Goal: Information Seeking & Learning: Learn about a topic

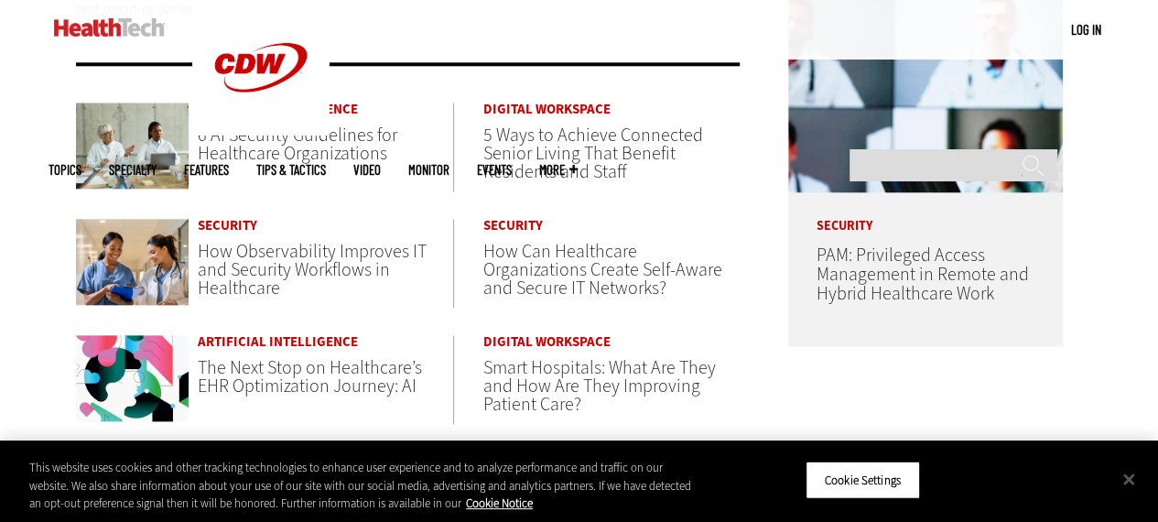
scroll to position [1007, 0]
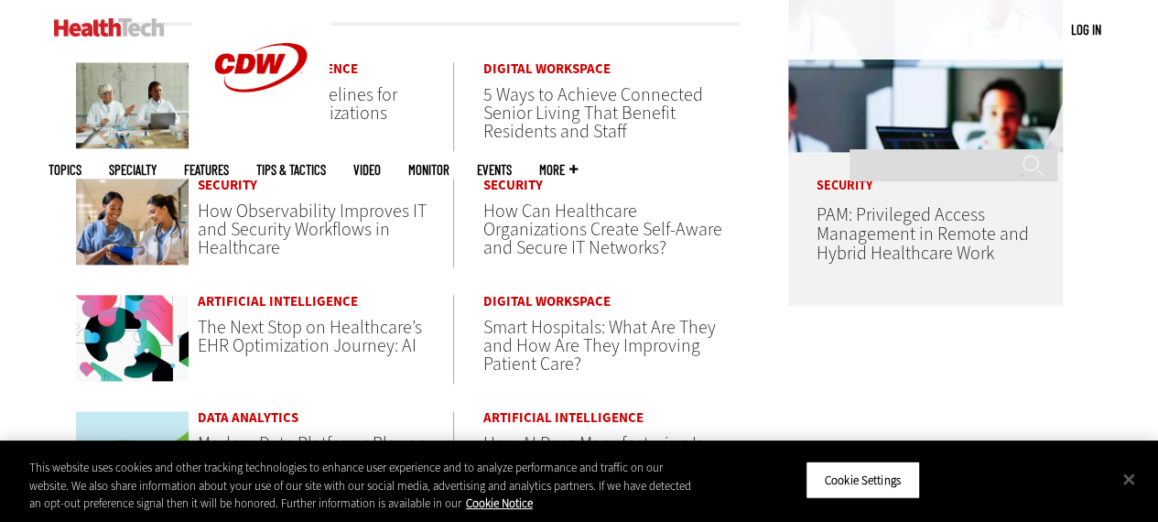
click at [308, 346] on span "The Next Stop on Healthcare’s EHR Optimization Journey: AI" at bounding box center [310, 336] width 224 height 43
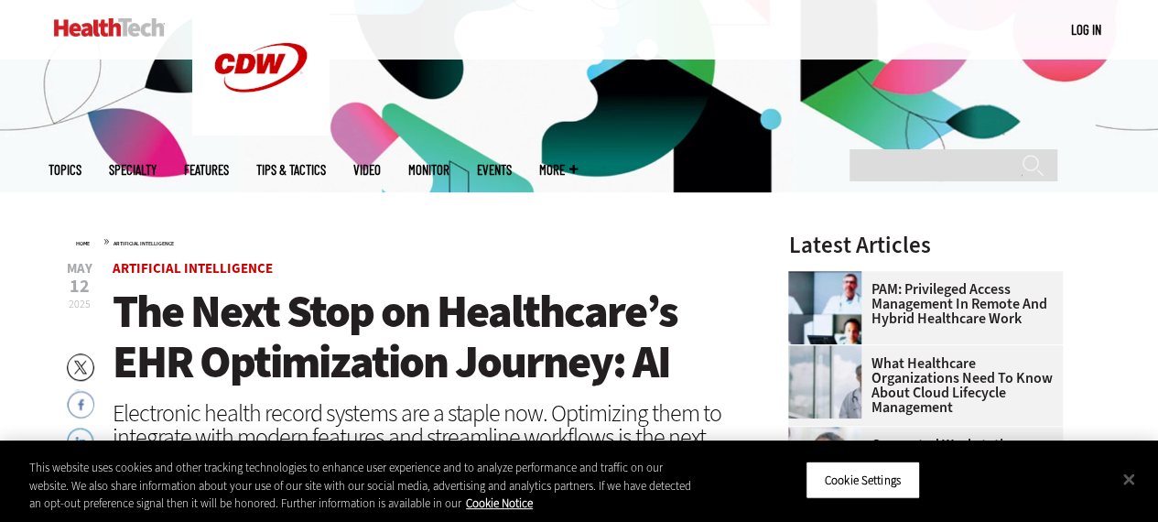
scroll to position [366, 0]
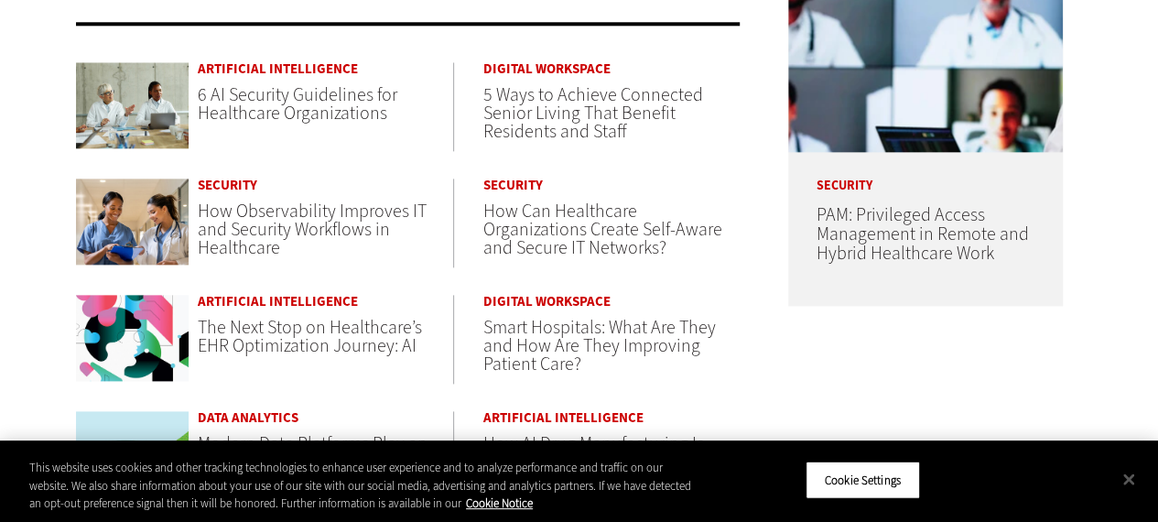
click at [544, 336] on span "Smart Hospitals: What Are They and How Are They Improving Patient Care?" at bounding box center [599, 345] width 233 height 61
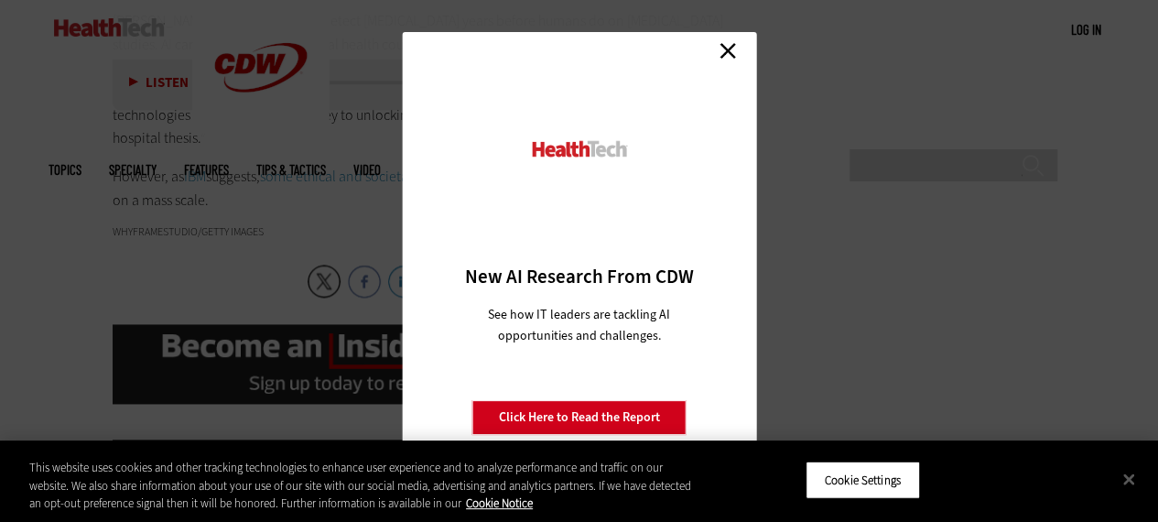
scroll to position [4120, 0]
